Goal: Find specific page/section: Find specific page/section

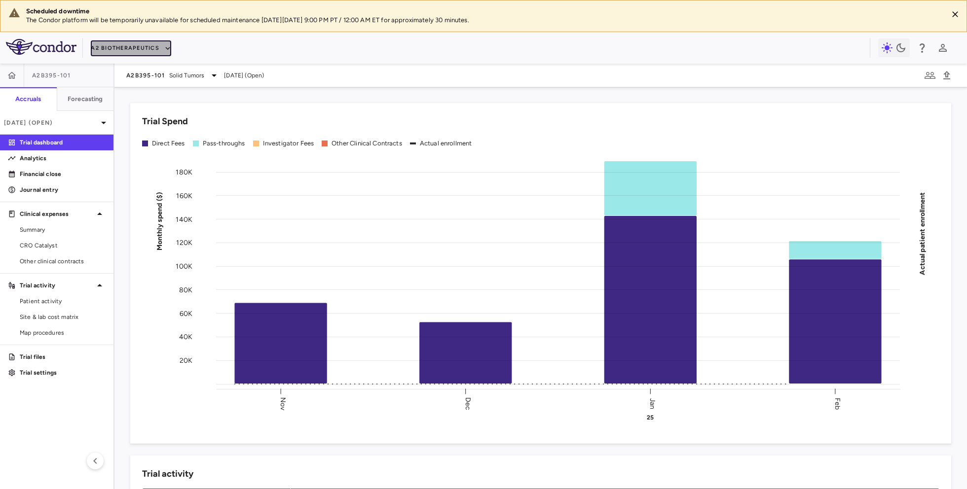
click at [131, 46] on button "A2 Biotherapeutics" at bounding box center [131, 48] width 80 height 16
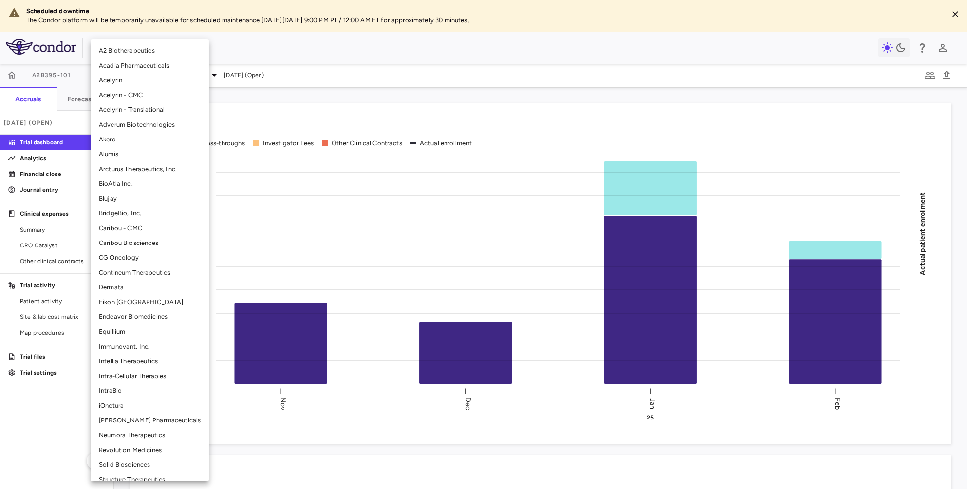
click at [120, 216] on li "BridgeBio, Inc." at bounding box center [150, 213] width 118 height 15
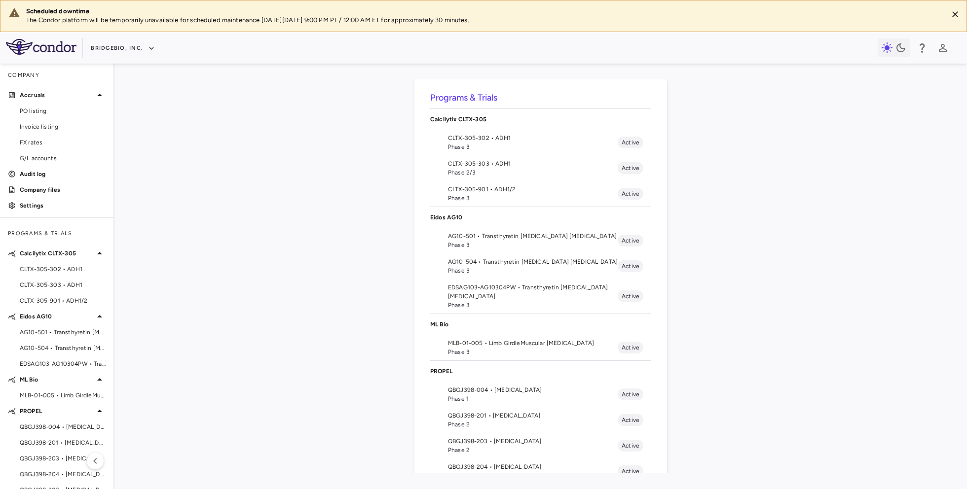
click at [792, 216] on div "Programs & Trials Calcilytix CLTX-305 CLTX-305-302 • ADH1 Phase 3 Active CLTX-3…" at bounding box center [540, 276] width 821 height 394
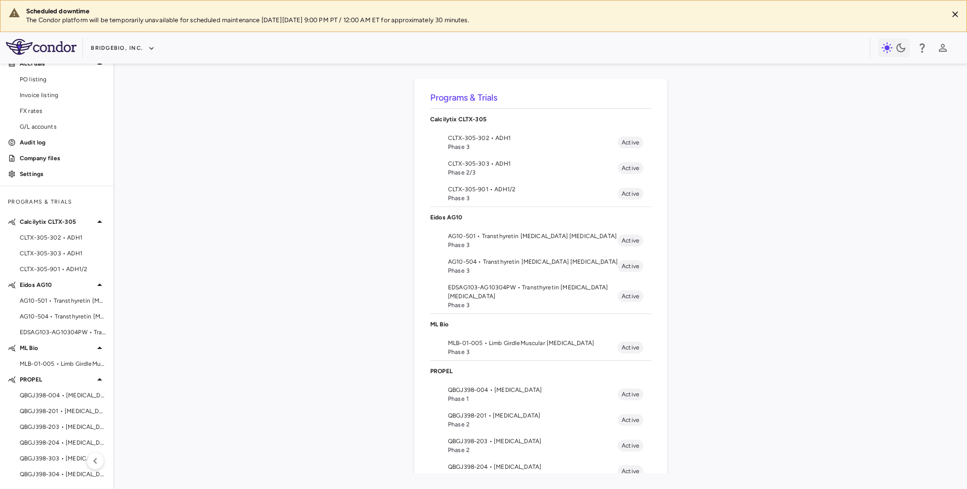
click at [332, 329] on div "Programs & Trials Calcilytix CLTX-305 CLTX-305-302 • ADH1 Phase 3 Active CLTX-3…" at bounding box center [540, 276] width 821 height 394
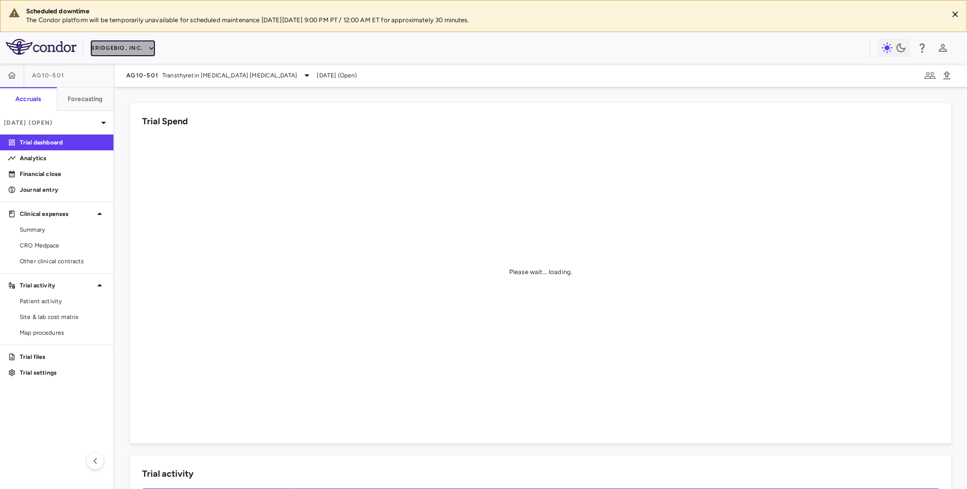
click at [111, 47] on button "BridgeBio, Inc." at bounding box center [123, 48] width 64 height 16
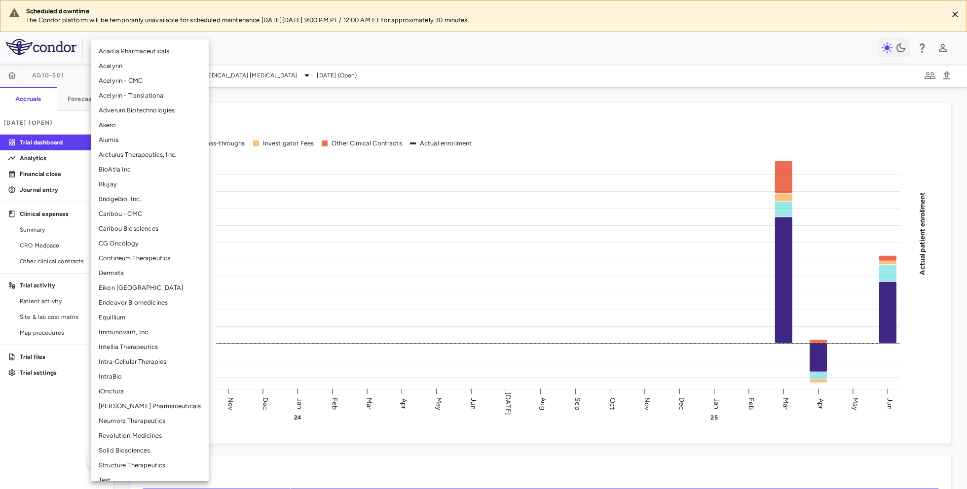
scroll to position [16, 0]
click at [126, 200] on li "BridgeBio, Inc." at bounding box center [150, 197] width 118 height 15
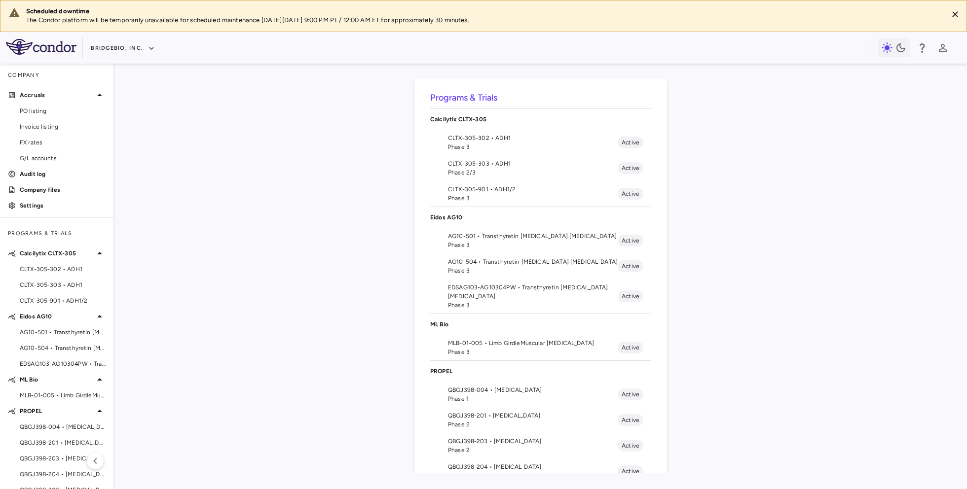
click at [773, 224] on div "Programs & Trials Calcilytix CLTX-305 CLTX-305-302 • ADH1 Phase 3 Active CLTX-3…" at bounding box center [540, 276] width 821 height 394
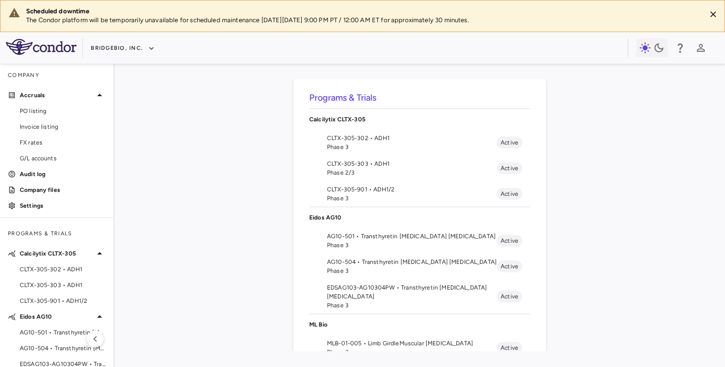
drag, startPoint x: 488, startPoint y: 274, endPoint x: 480, endPoint y: 311, distance: 37.9
click at [480, 311] on ul "AG10-501 • Transthyretin Amyloid Cardiomyopathy Phase 3 Active AG10-504 • Trans…" at bounding box center [419, 271] width 221 height 86
click at [658, 248] on div "Programs & Trials Calcilytix CLTX-305 CLTX-305-302 • ADH1 Phase 3 Active CLTX-3…" at bounding box center [419, 215] width 579 height 272
click at [248, 309] on div "Programs & Trials Calcilytix CLTX-305 CLTX-305-302 • ADH1 Phase 3 Active CLTX-3…" at bounding box center [419, 215] width 579 height 272
click at [161, 178] on div "Programs & Trials Calcilytix CLTX-305 CLTX-305-302 • ADH1 Phase 3 Active CLTX-3…" at bounding box center [419, 215] width 579 height 272
